Goal: Find specific page/section: Find specific page/section

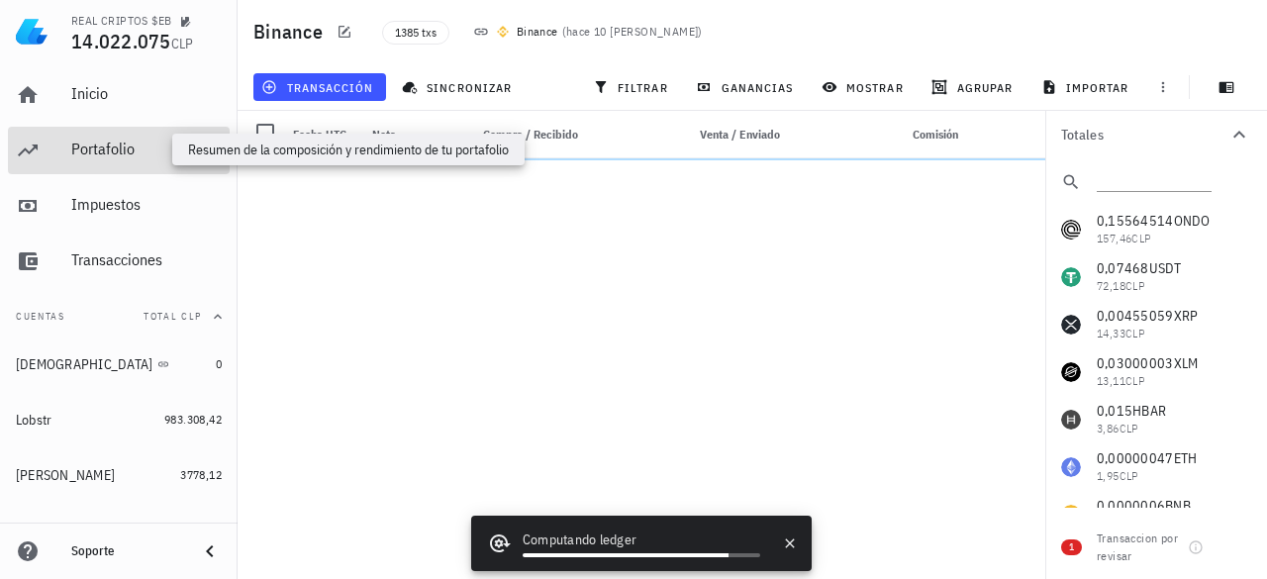
click at [152, 151] on div "Portafolio" at bounding box center [146, 149] width 150 height 19
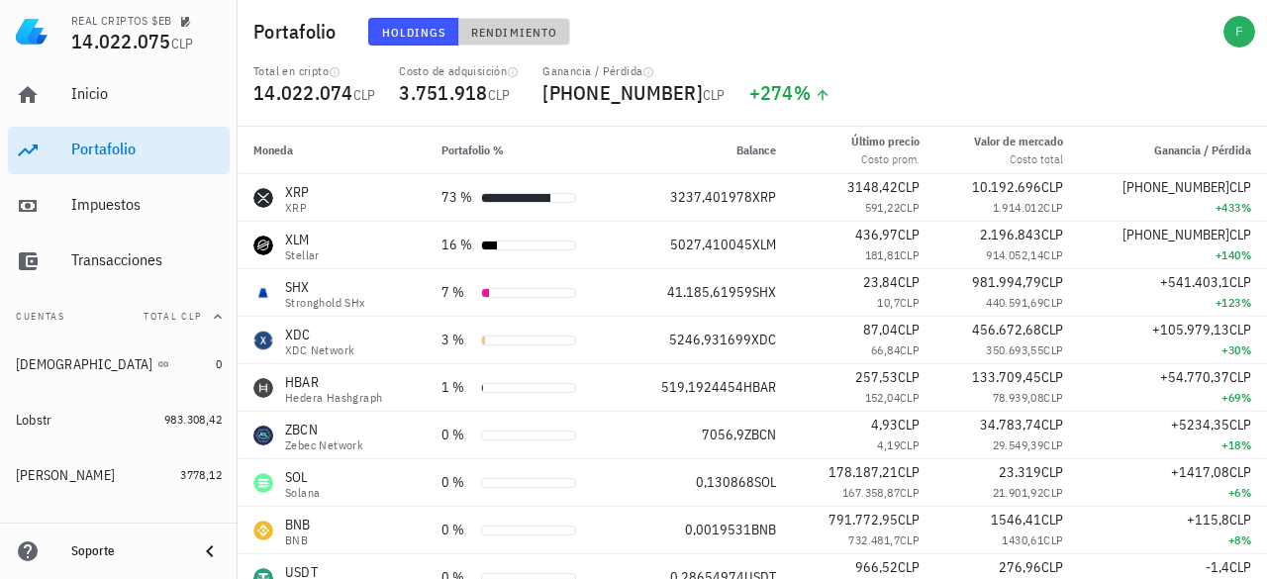
click at [498, 19] on button "Rendimiento" at bounding box center [514, 32] width 112 height 28
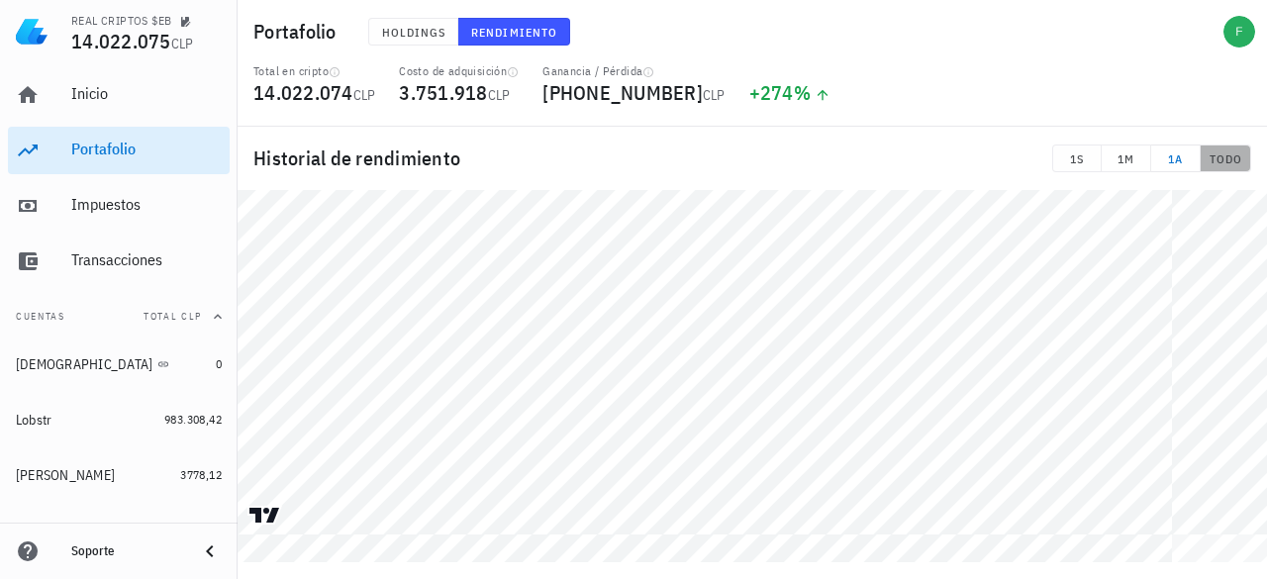
click at [1243, 153] on button "TODO" at bounding box center [1226, 159] width 50 height 28
